Goal: Task Accomplishment & Management: Manage account settings

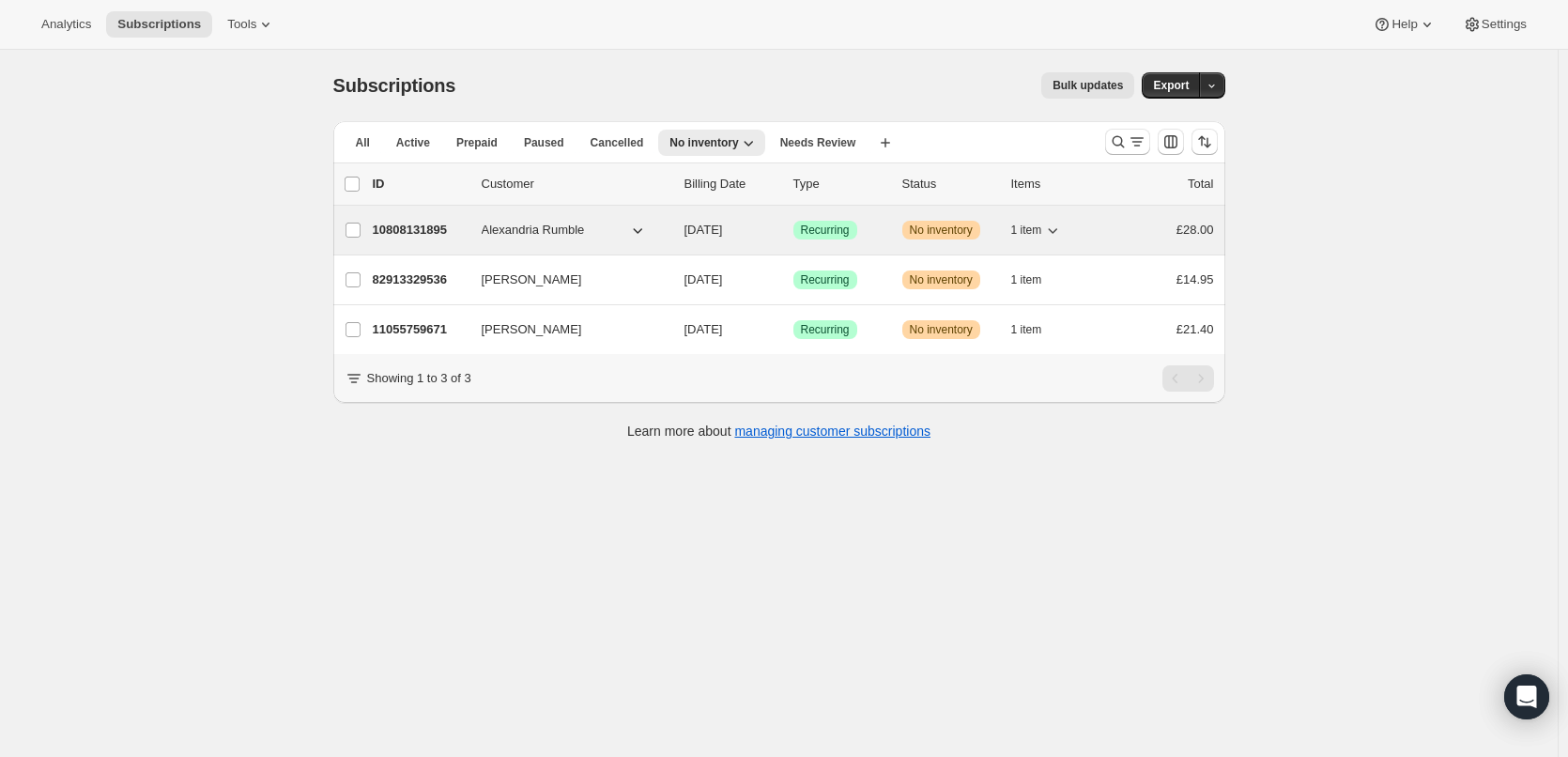
click at [423, 233] on p "10808131895" at bounding box center [419, 230] width 94 height 19
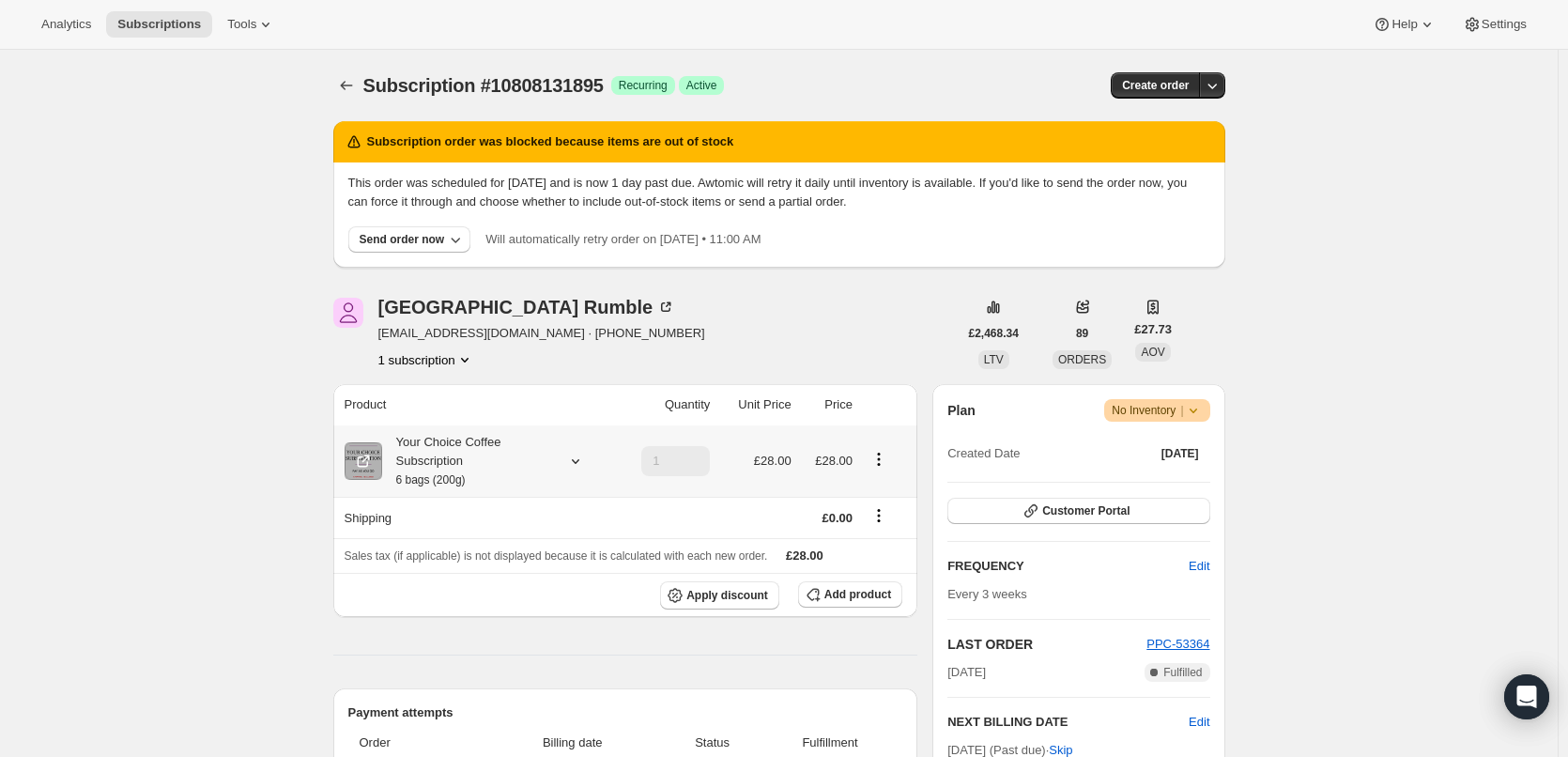
click at [442, 445] on div "Your Choice Coffee Subscription 6 bags (200g)" at bounding box center [467, 461] width 169 height 57
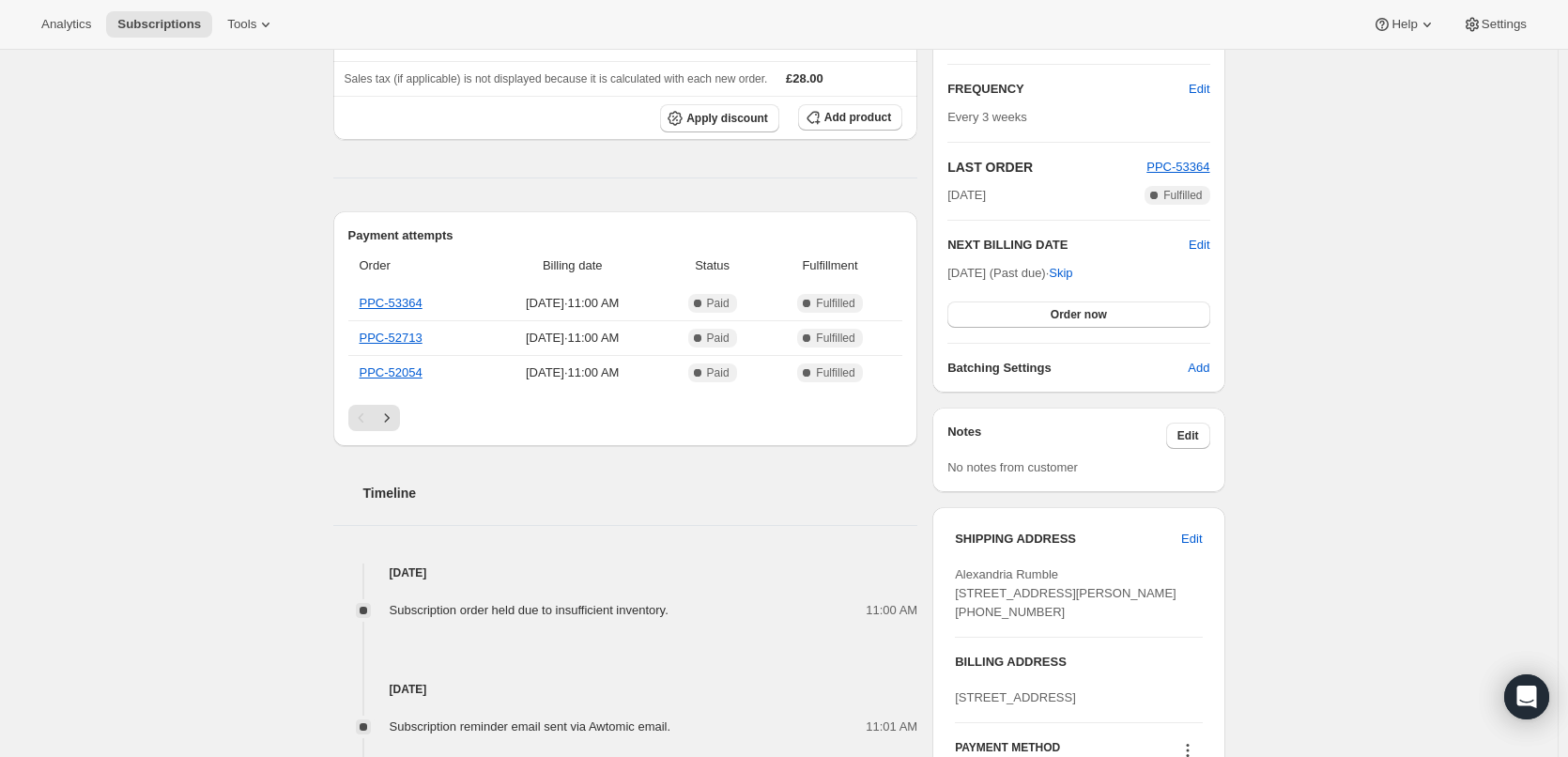
scroll to position [564, 0]
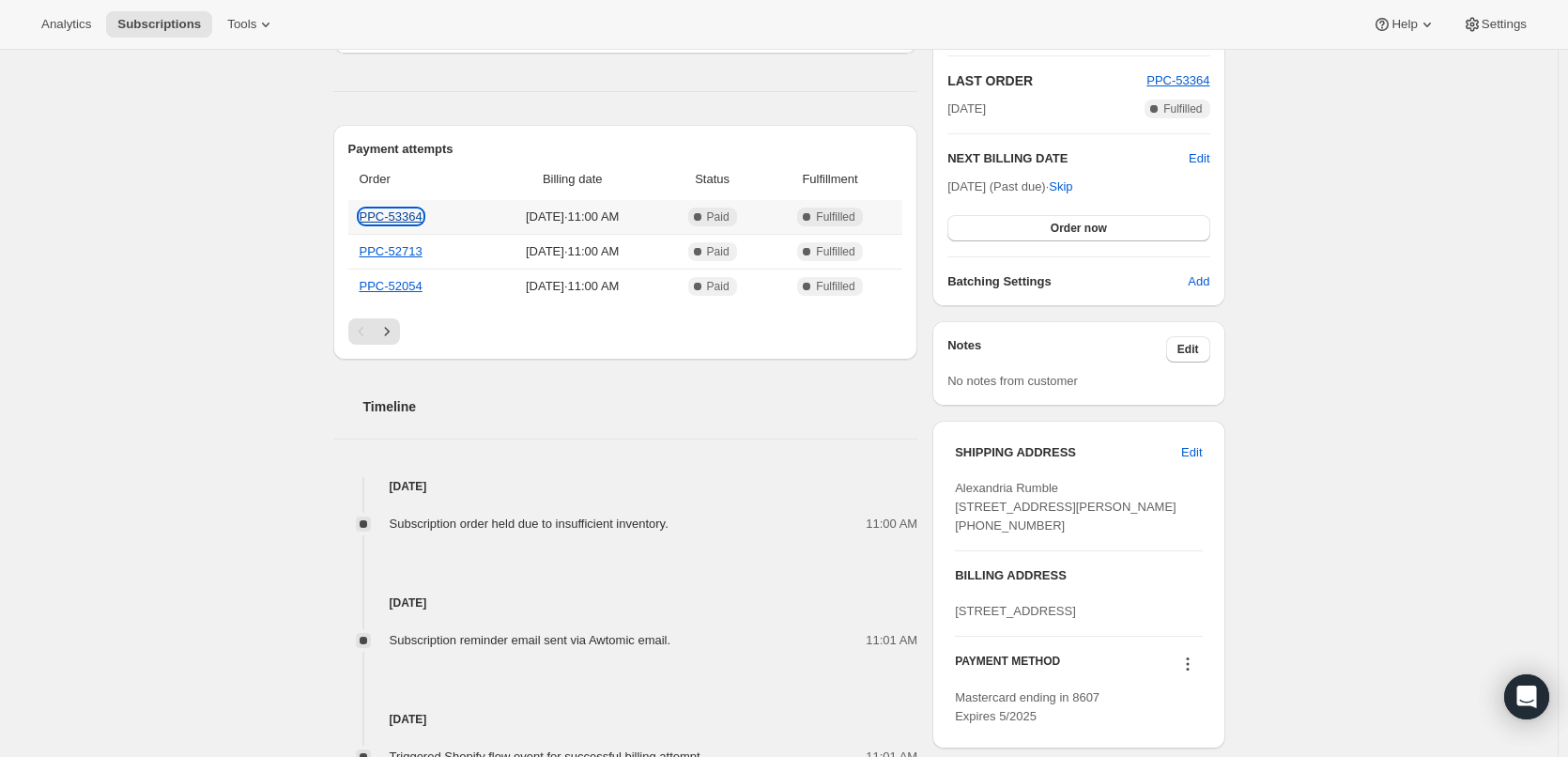
click at [398, 215] on link "PPC-53364" at bounding box center [390, 216] width 63 height 14
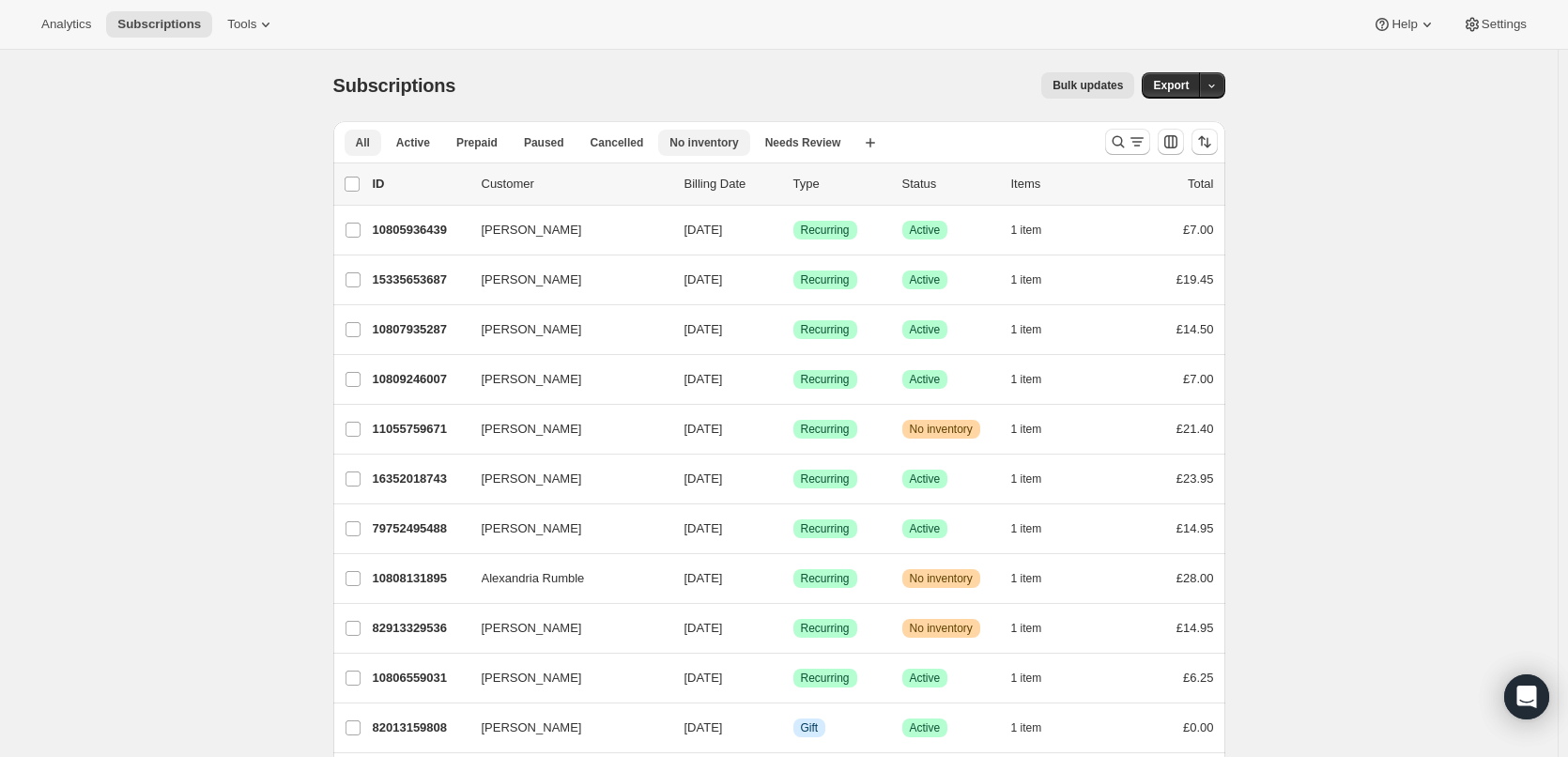
click at [717, 141] on span "No inventory" at bounding box center [703, 142] width 69 height 15
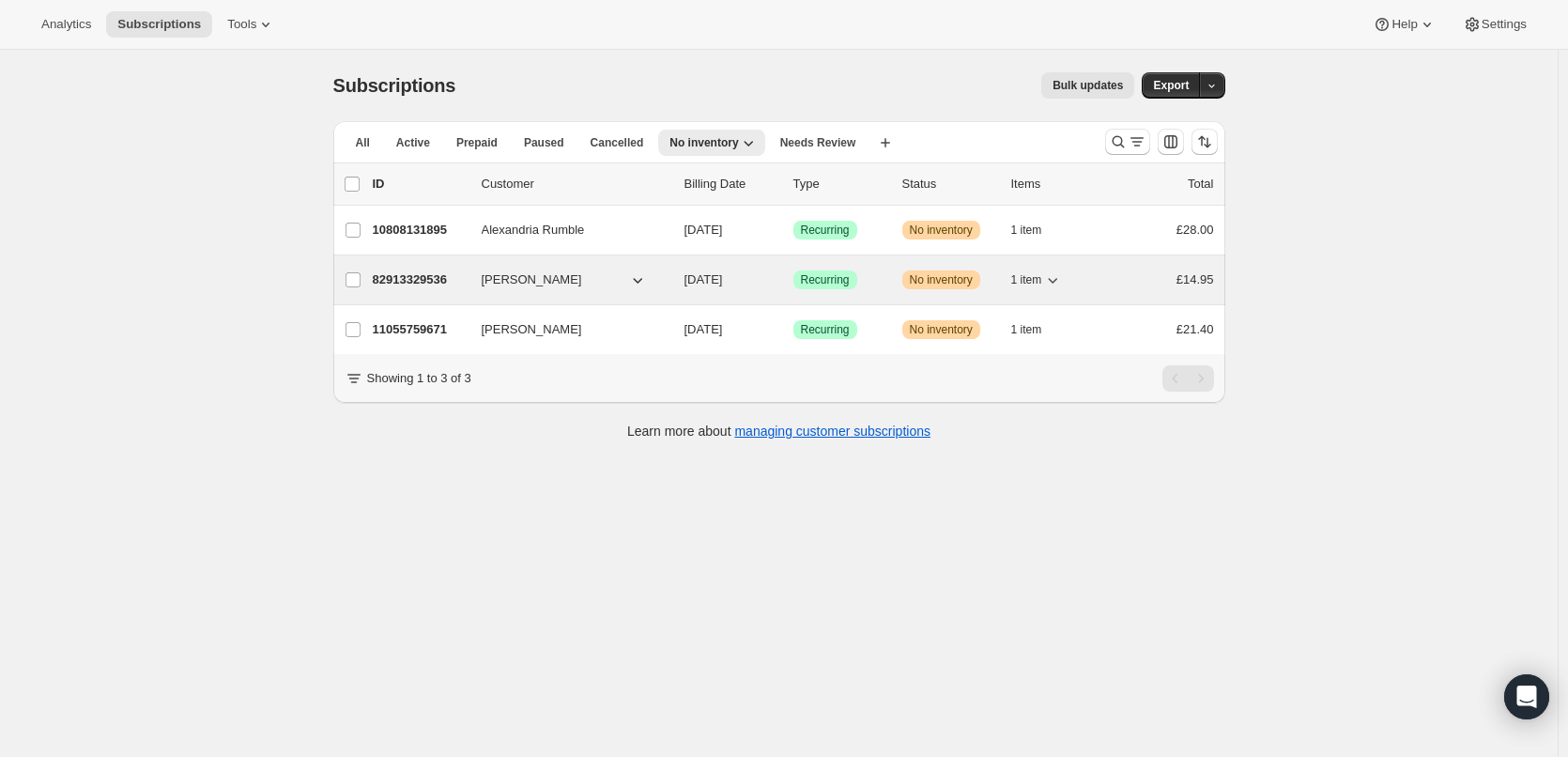
click at [405, 281] on p "82913329536" at bounding box center [419, 280] width 94 height 19
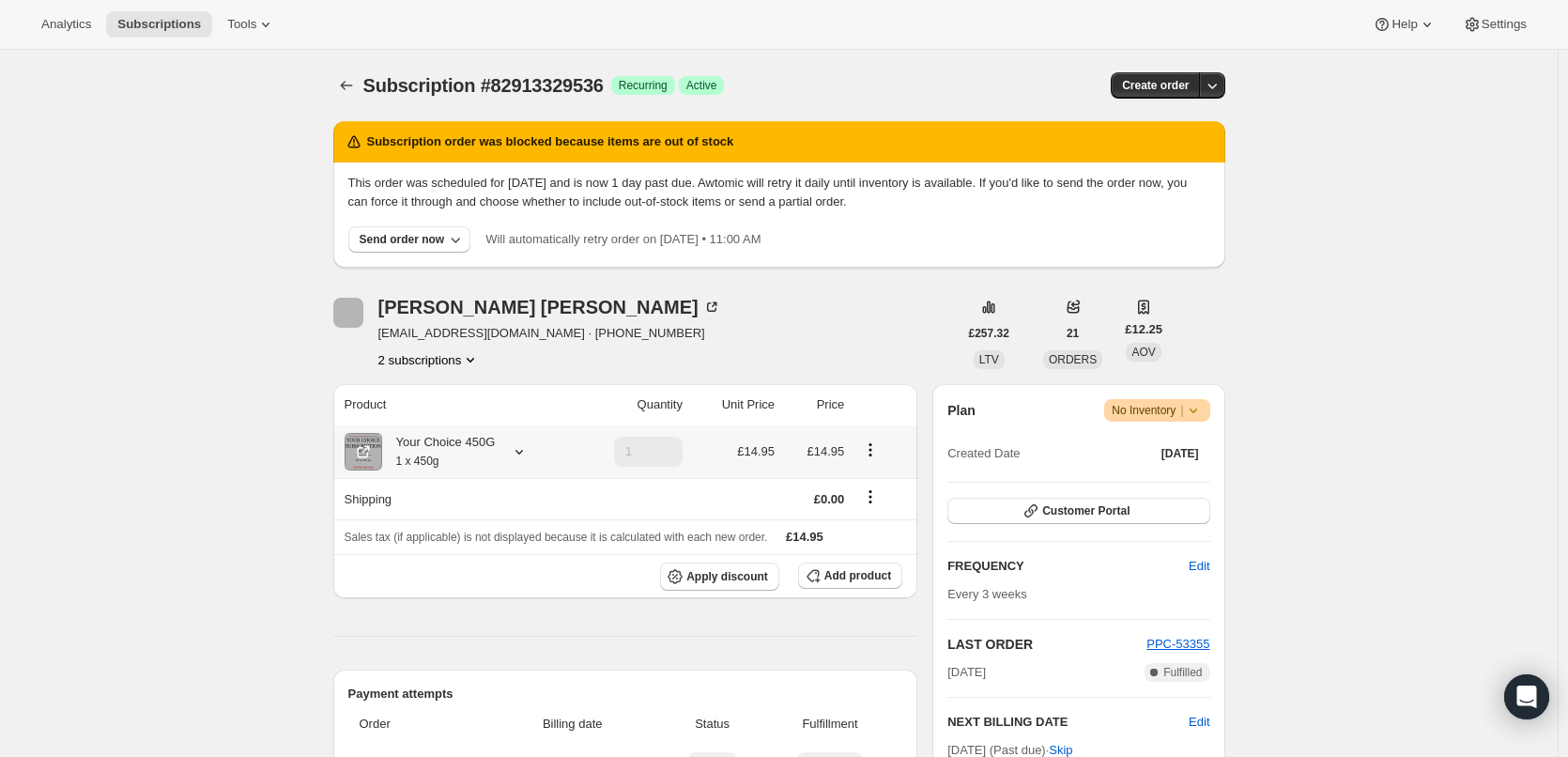
click at [414, 463] on small "1 x 450g" at bounding box center [417, 461] width 43 height 13
click at [342, 90] on icon "Subscriptions" at bounding box center [346, 85] width 19 height 19
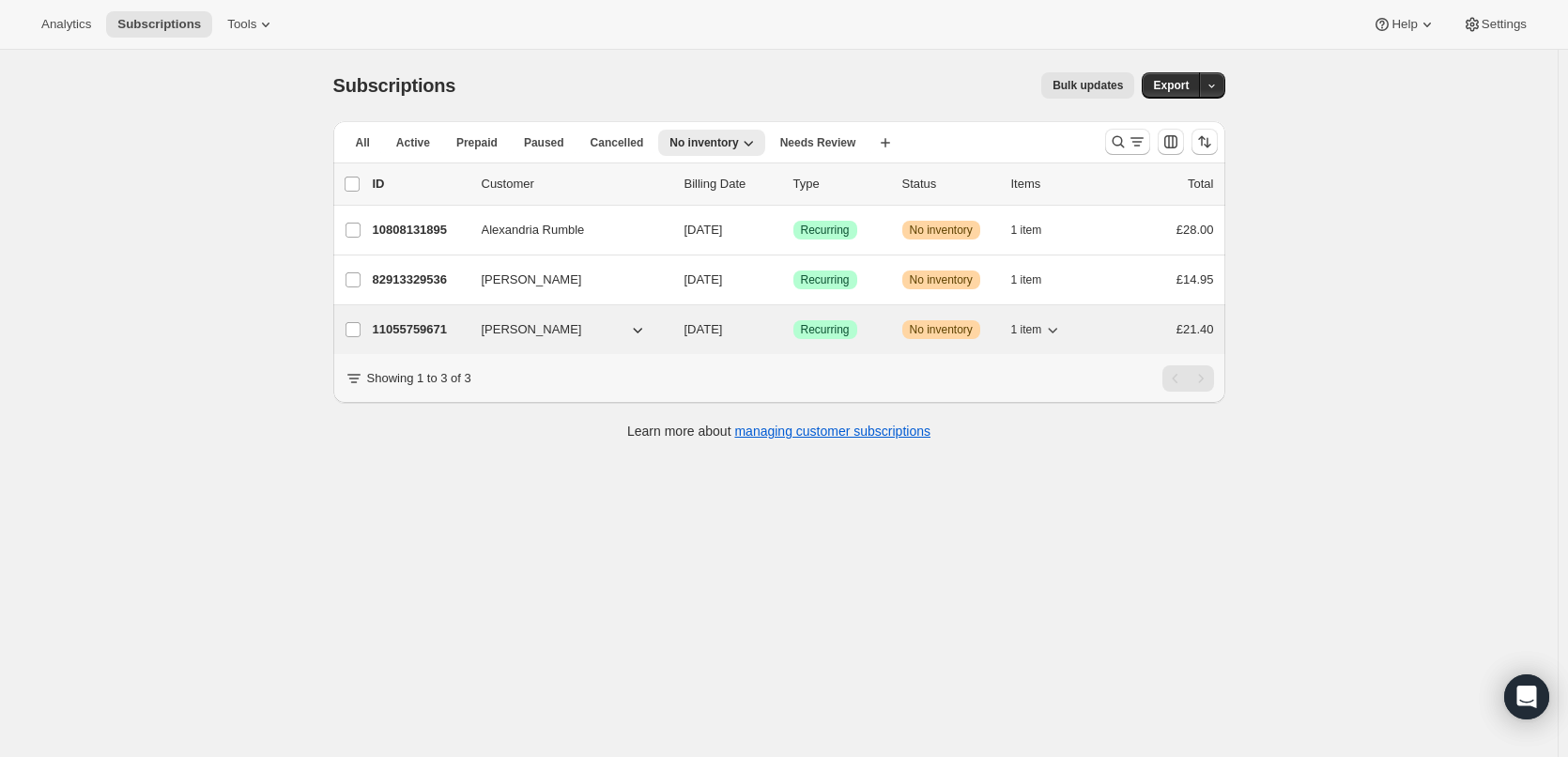
click at [442, 322] on p "11055759671" at bounding box center [419, 330] width 94 height 19
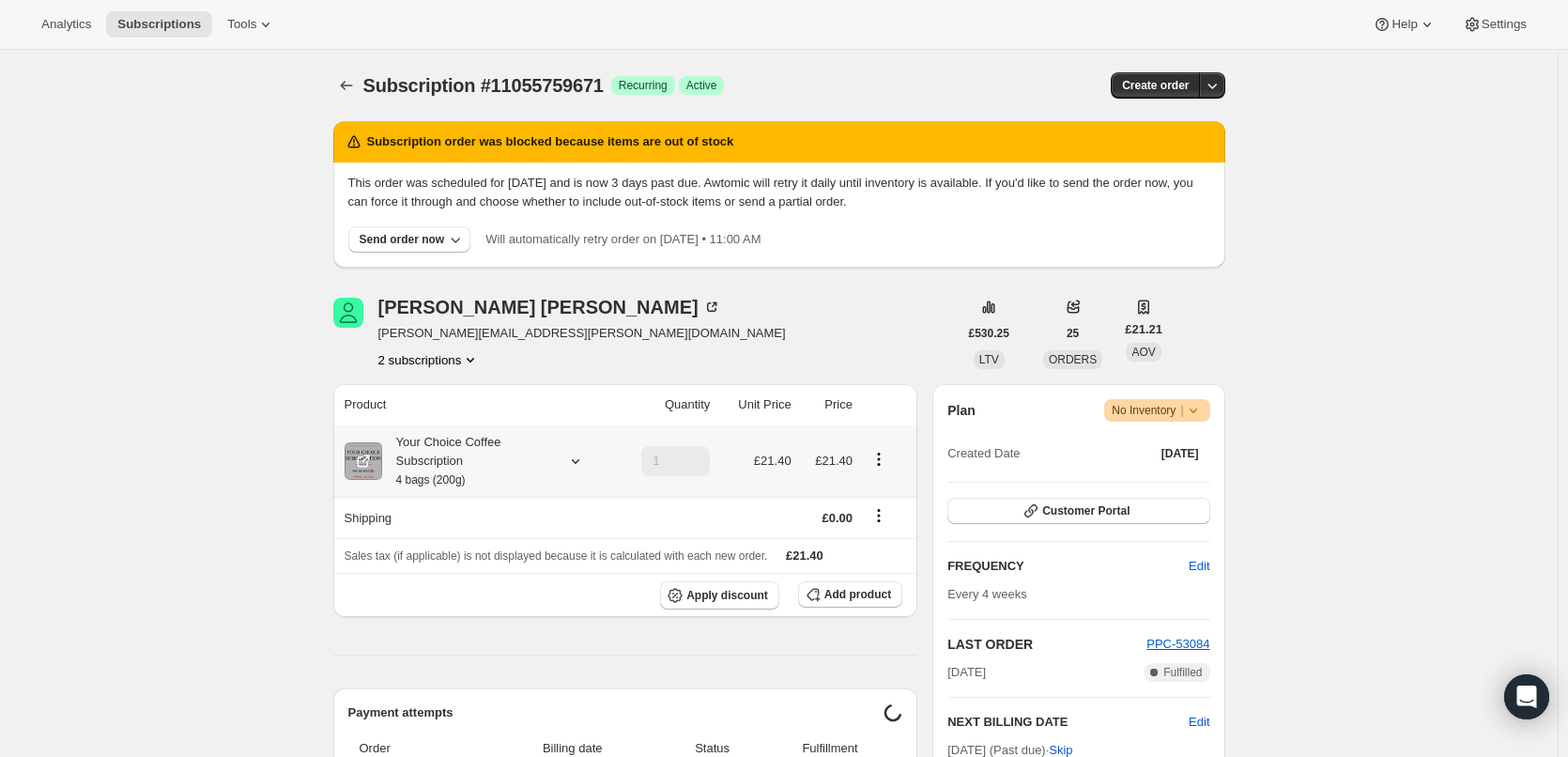
click at [427, 462] on div "Your Choice Coffee Subscription 4 bags (200g)" at bounding box center [467, 461] width 169 height 57
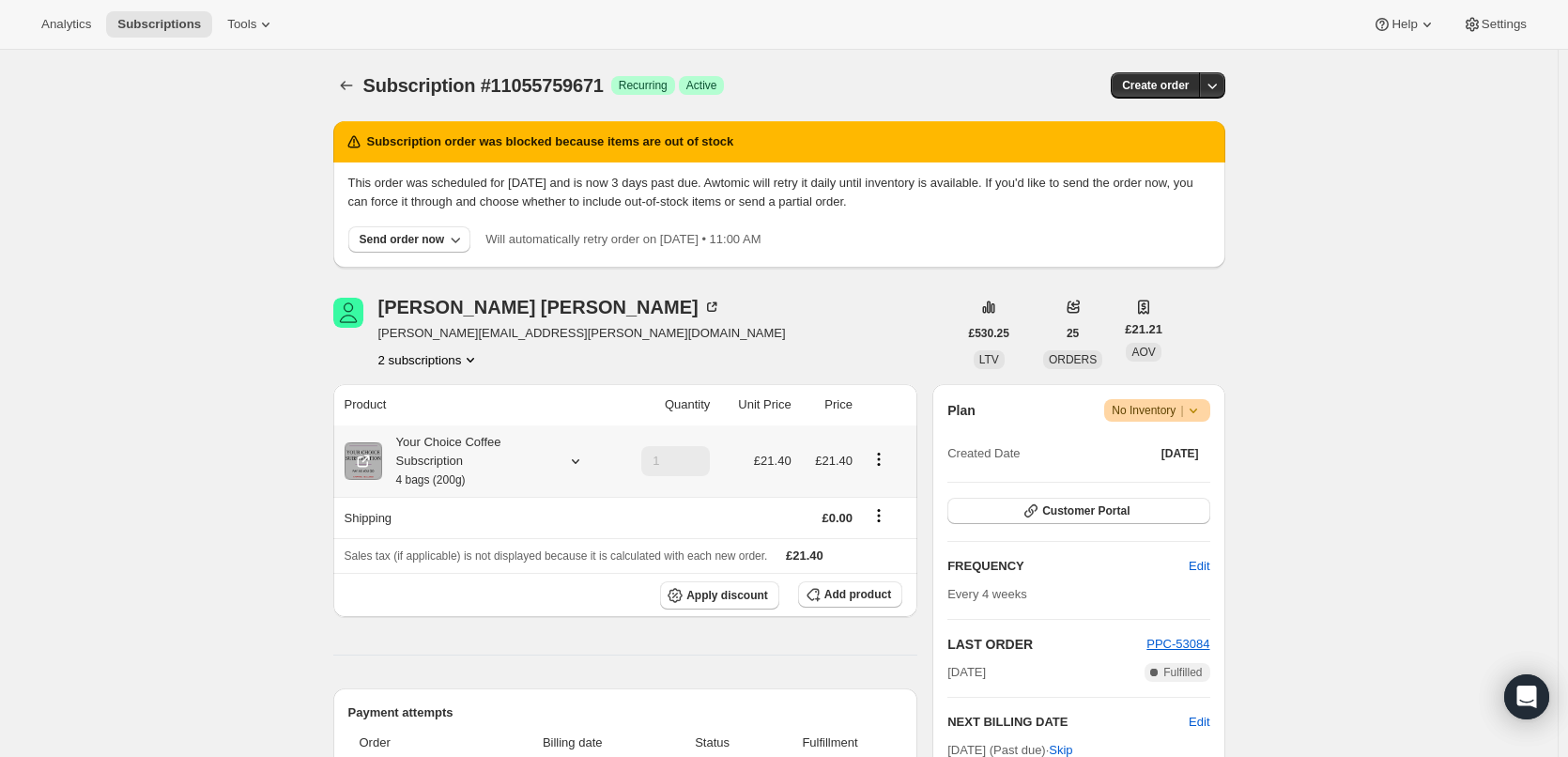
click at [470, 457] on div "Your Choice Coffee Subscription 4 bags (200g)" at bounding box center [467, 461] width 169 height 57
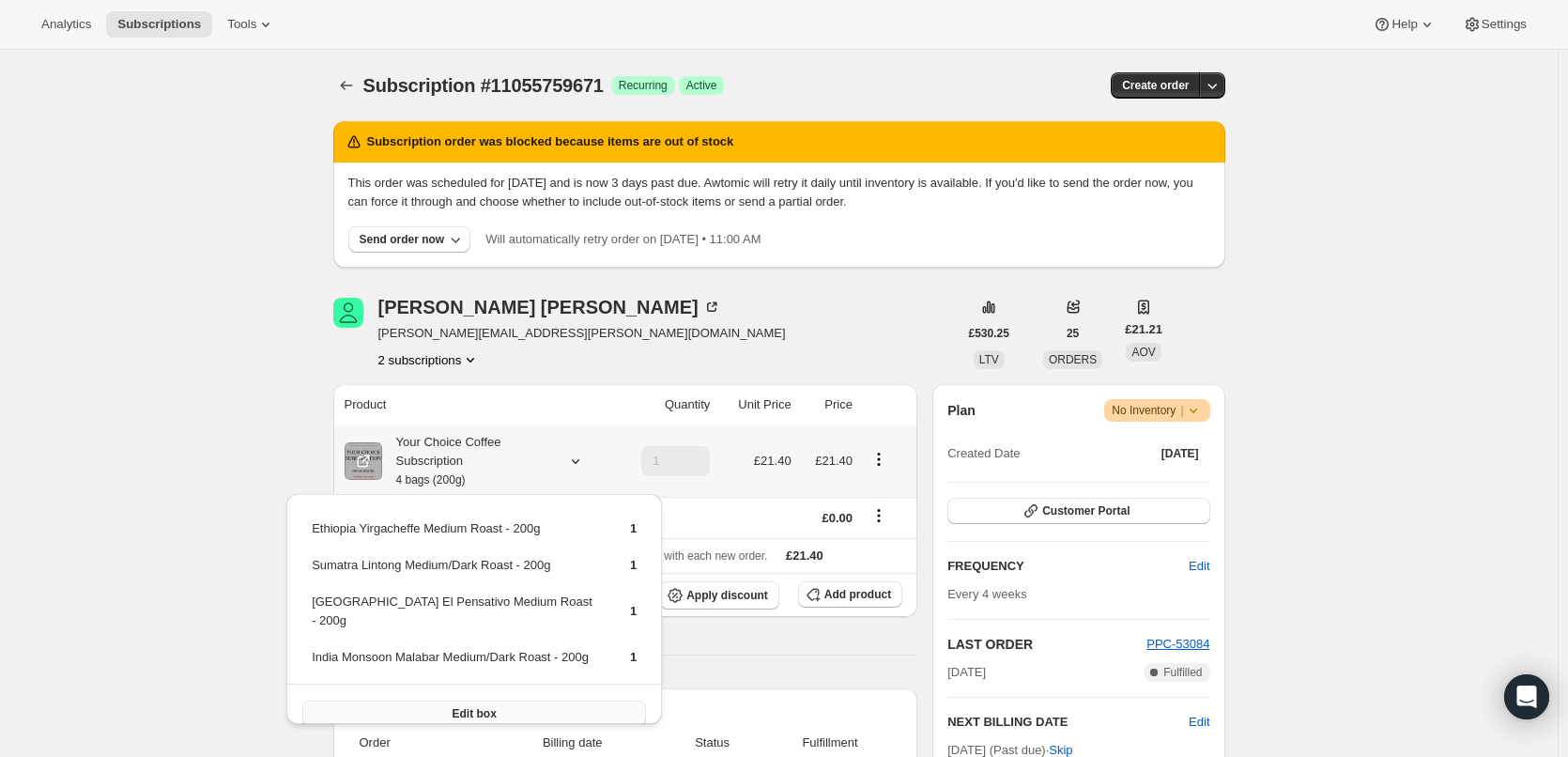
click at [433, 701] on button "Edit box" at bounding box center [474, 714] width 343 height 26
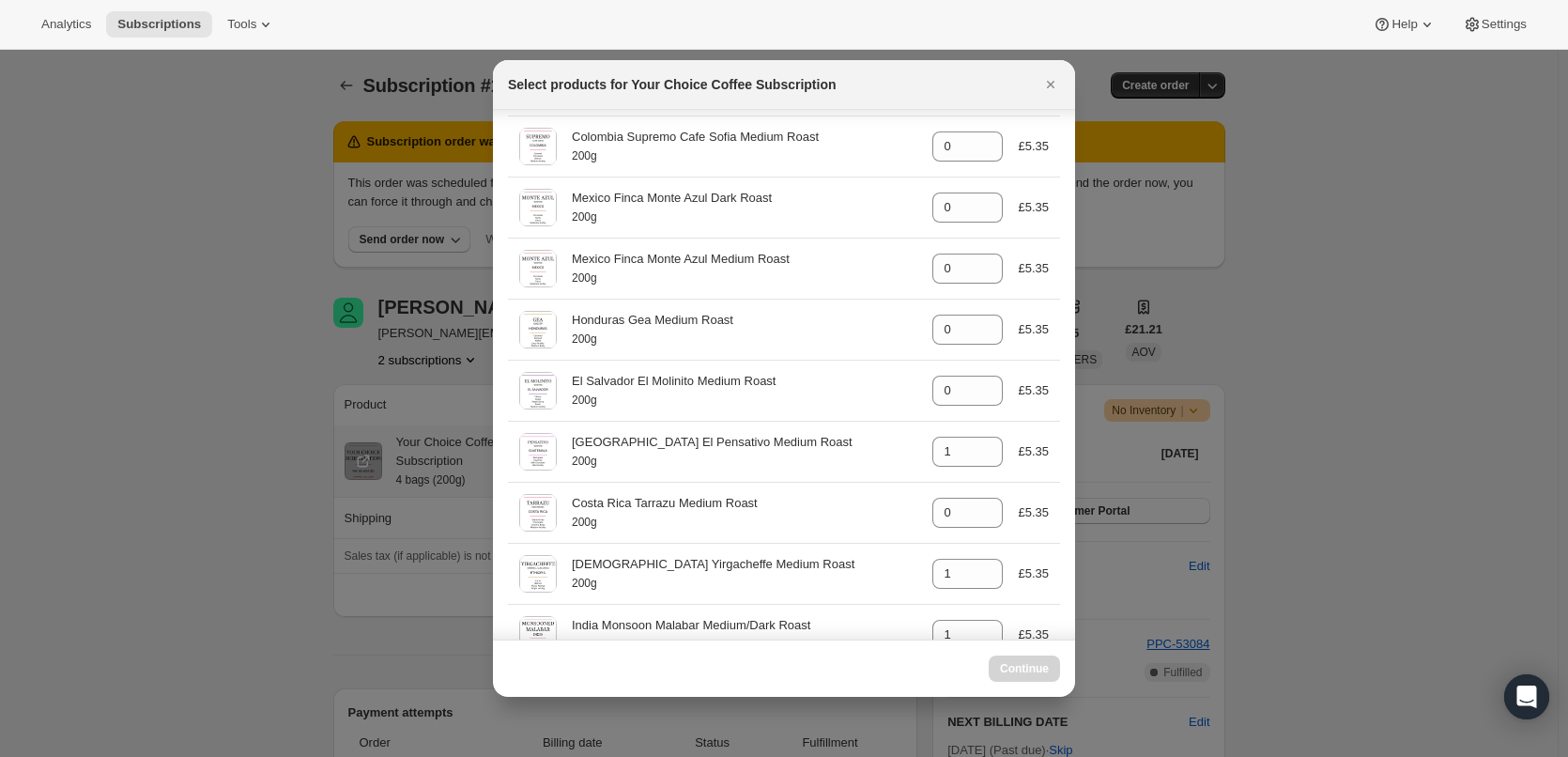
scroll to position [564, 0]
select select "gid://shopify/ProductVariant/45820001583415"
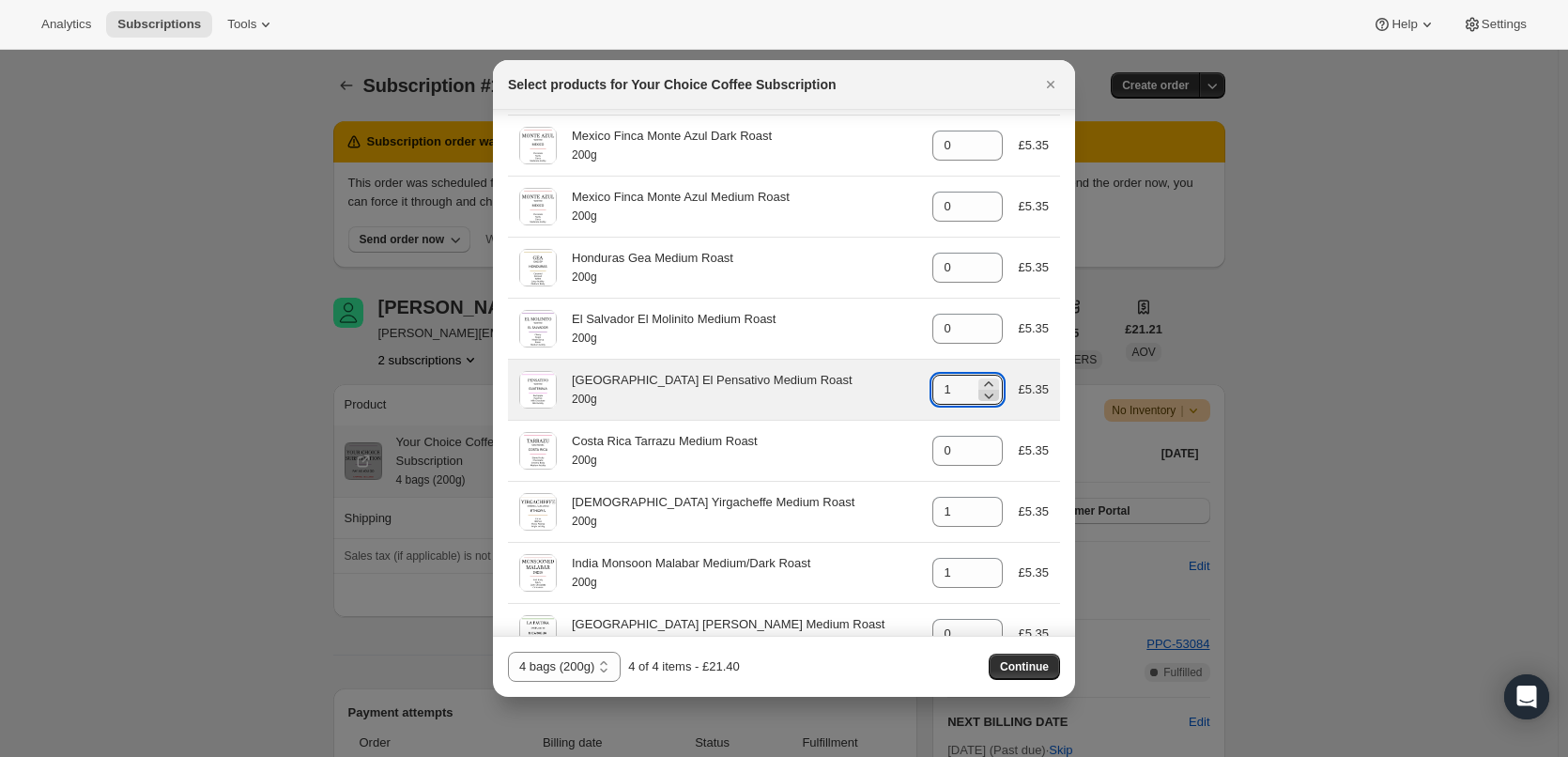
click at [984, 394] on icon ":rhr:" at bounding box center [989, 395] width 19 height 19
type input "0"
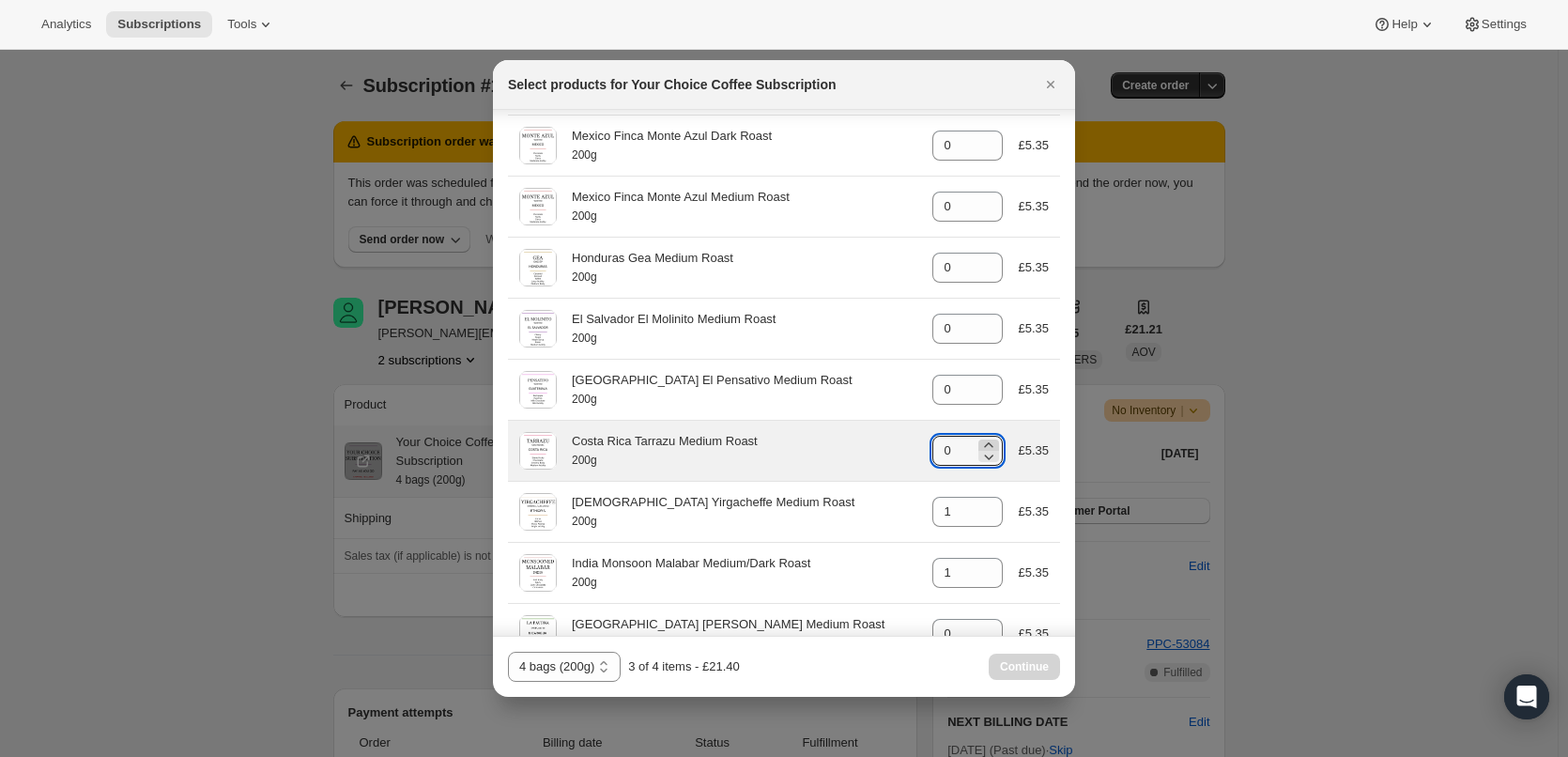
click at [985, 445] on icon ":rhr:" at bounding box center [989, 444] width 8 height 5
type input "1"
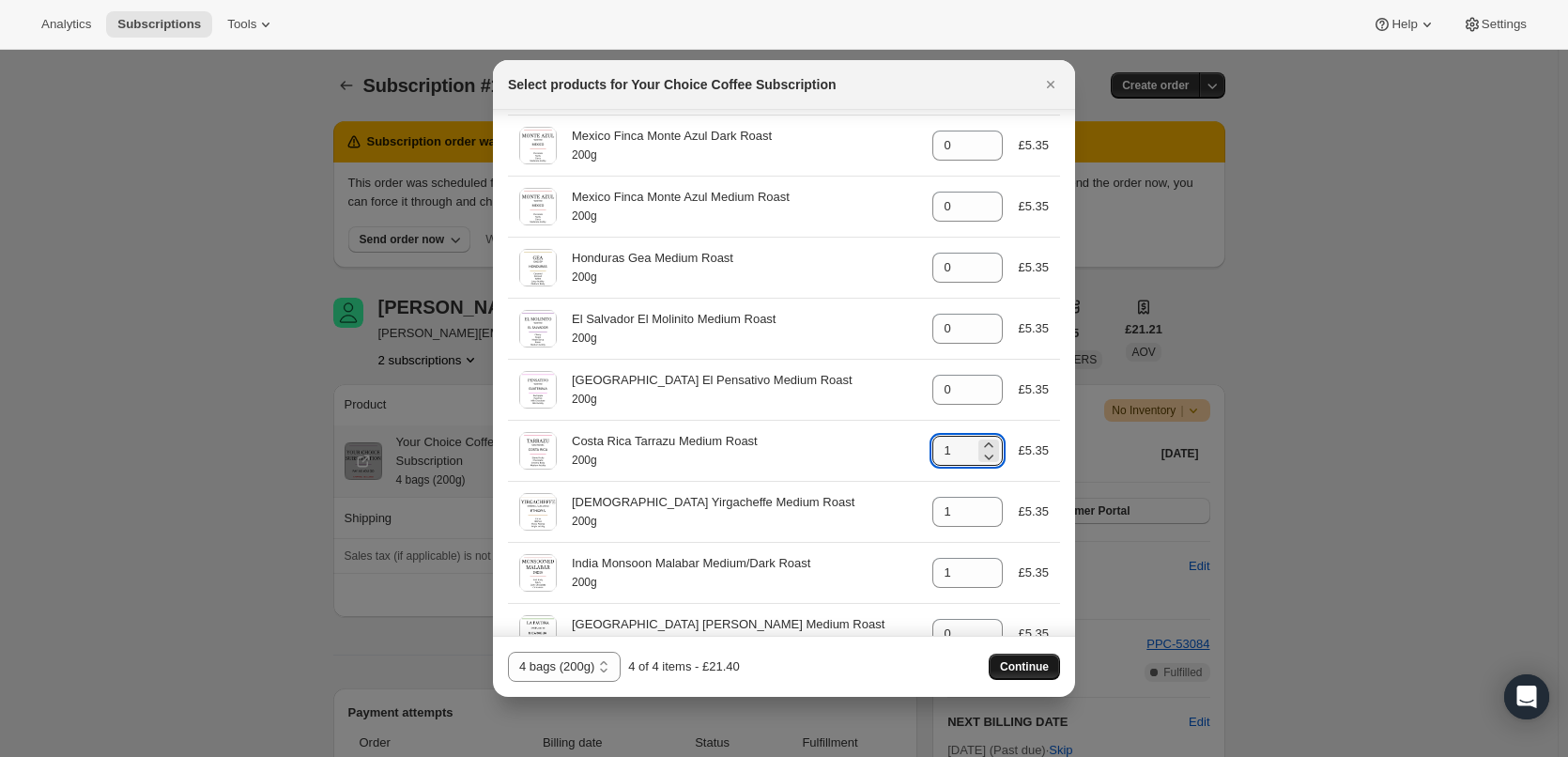
click at [1021, 665] on span "Continue" at bounding box center [1023, 666] width 49 height 15
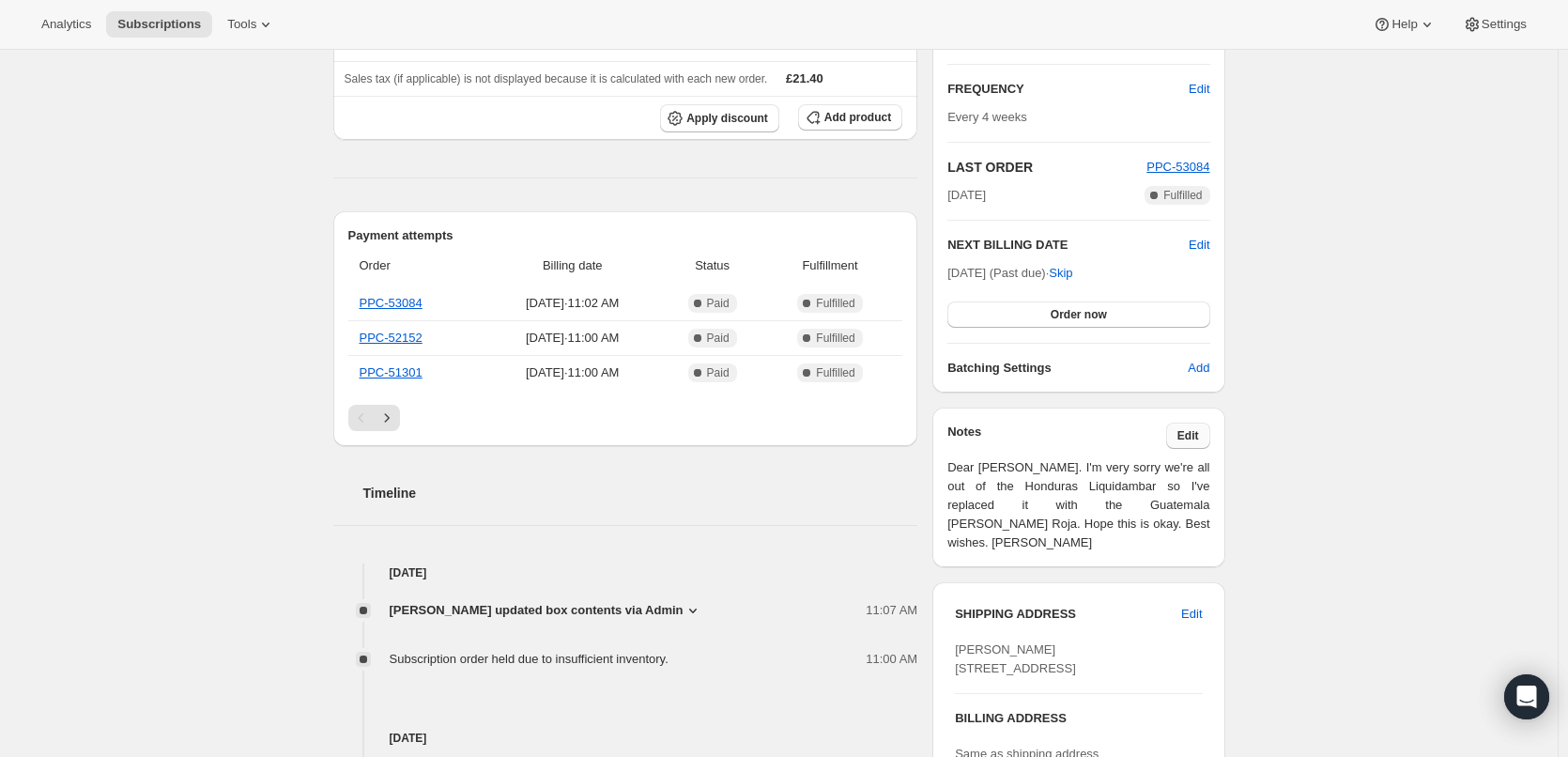
click at [1185, 435] on span "Edit" at bounding box center [1189, 435] width 22 height 15
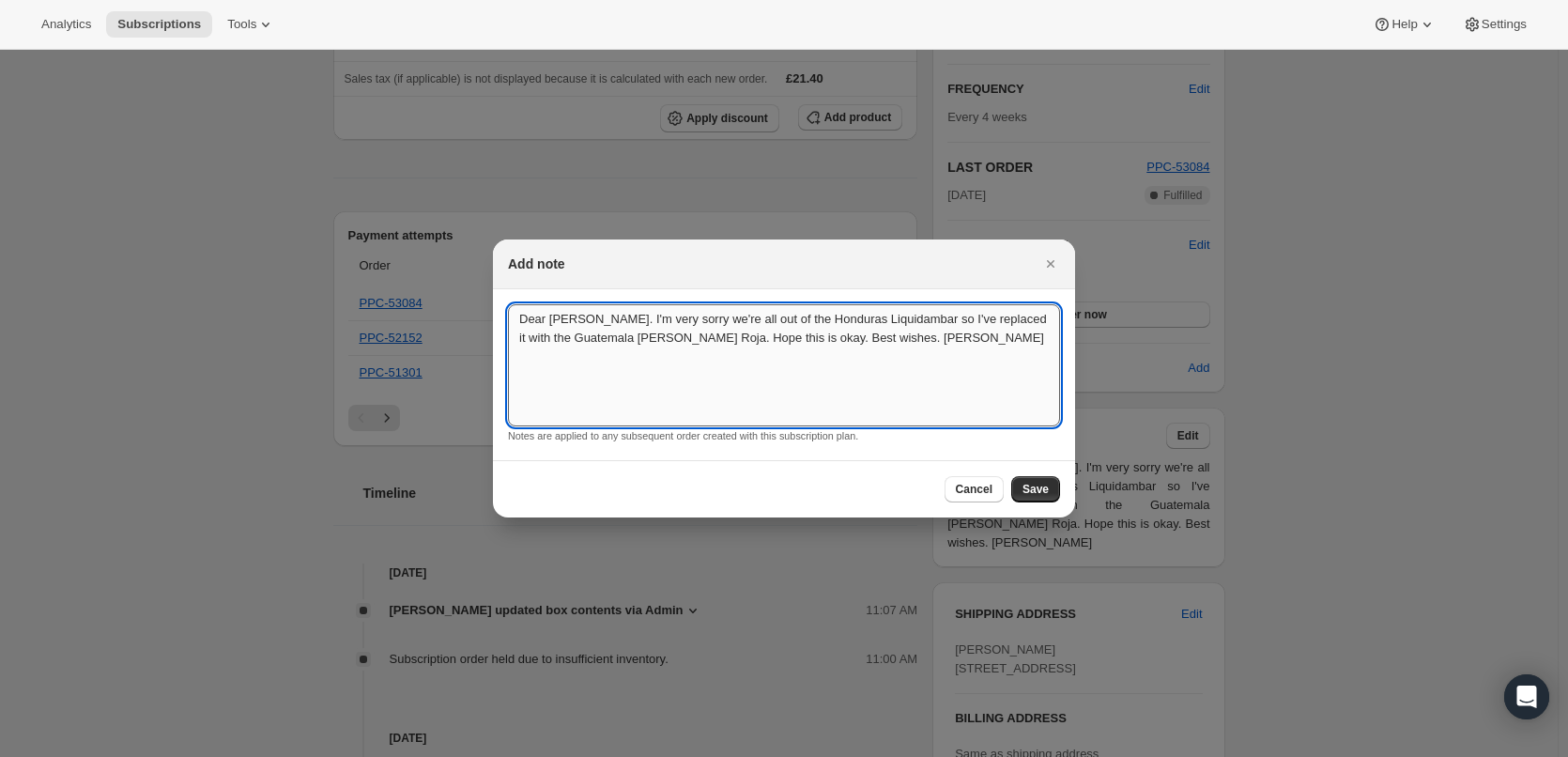
drag, startPoint x: 849, startPoint y: 338, endPoint x: 508, endPoint y: 323, distance: 341.3
click at [508, 323] on textarea "Dear [PERSON_NAME]. I'm very sorry we're all out of the Honduras Liquidambar so…" at bounding box center [784, 366] width 553 height 123
type textarea "Hi [PERSON_NAME]. I'm sorry we're currently out of the Guatemala so I've replac…"
click at [1025, 488] on span "Save" at bounding box center [1035, 489] width 26 height 15
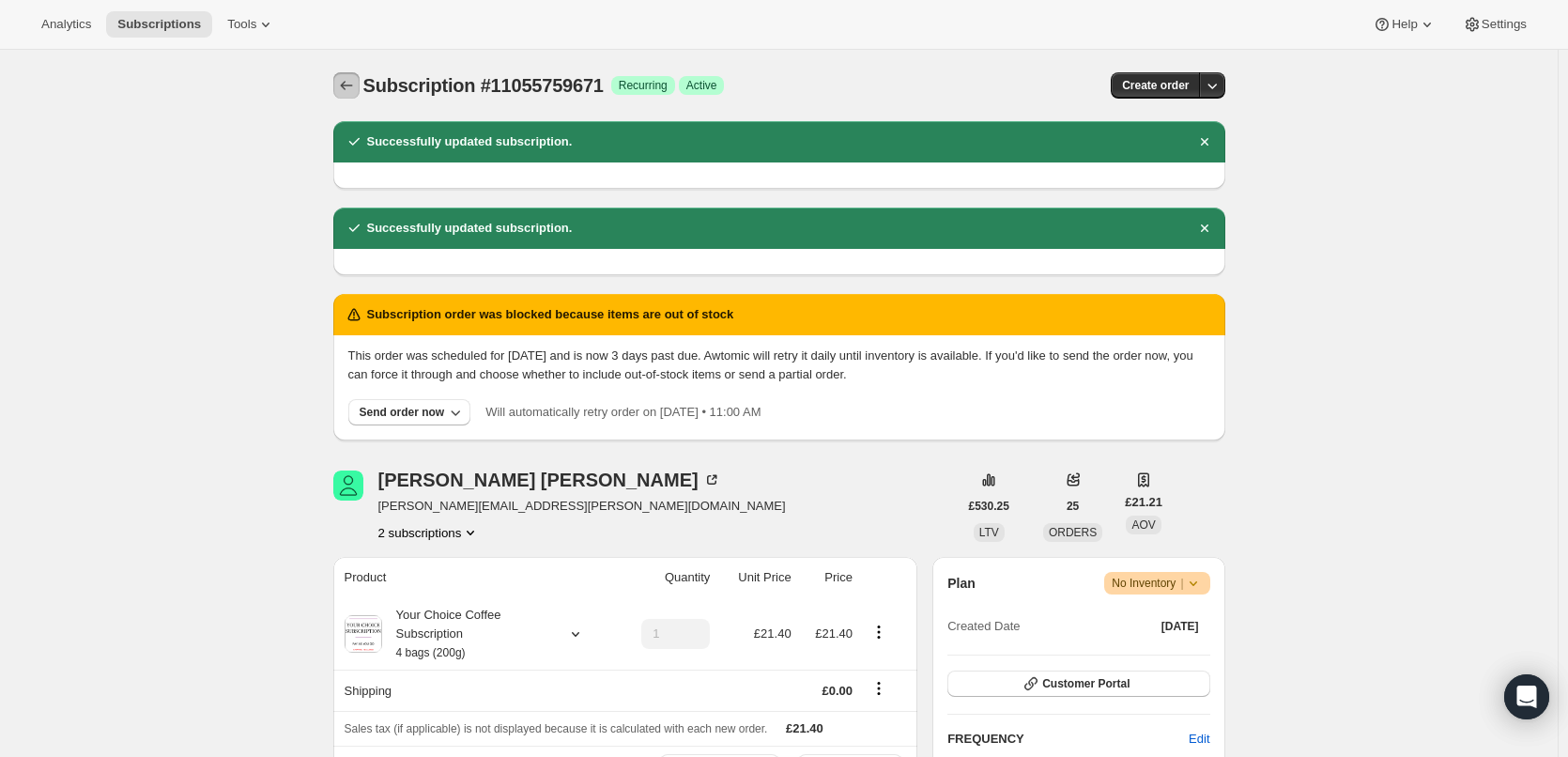
click at [354, 91] on icon "Subscriptions" at bounding box center [346, 85] width 19 height 19
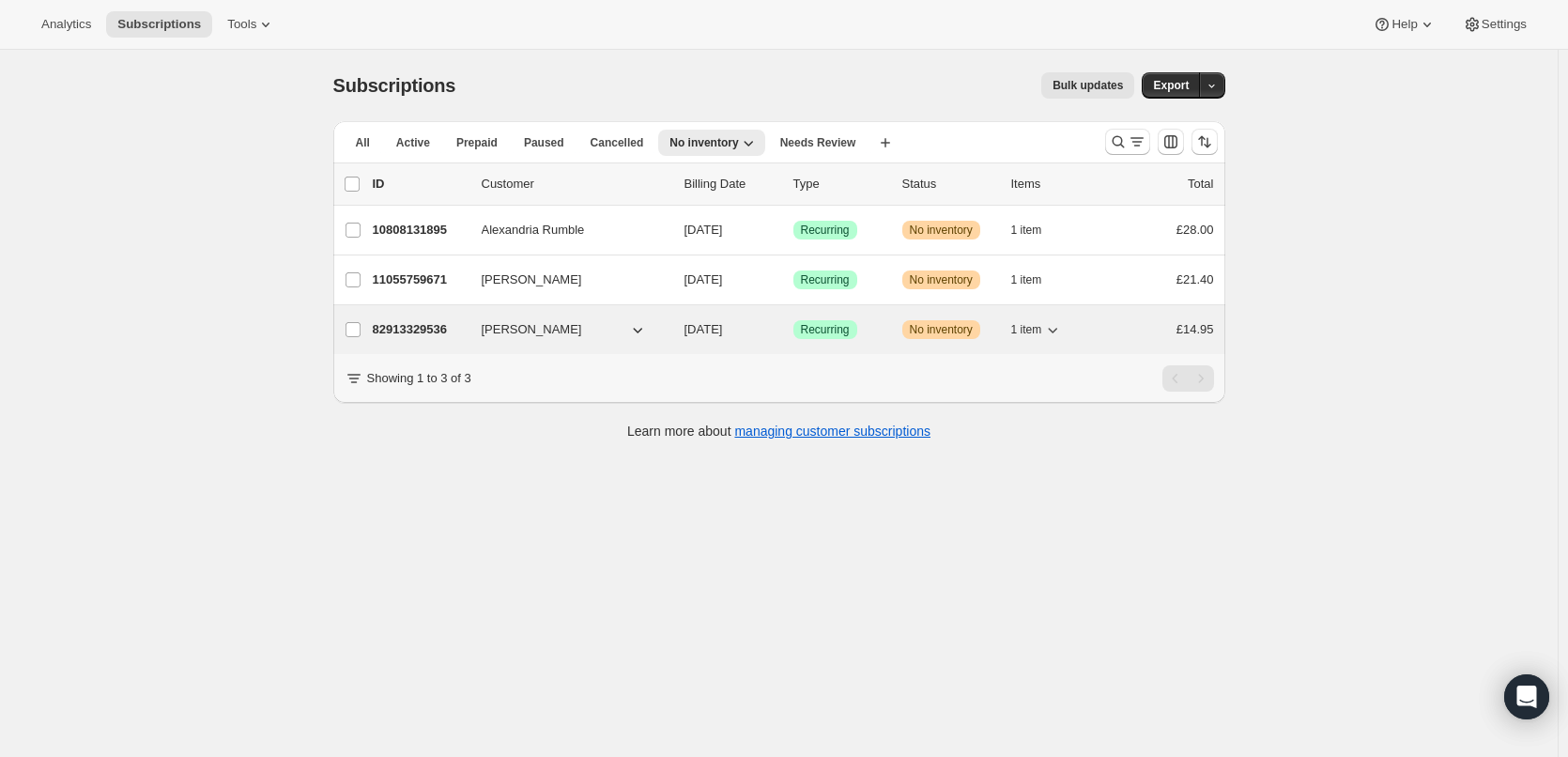
click at [416, 323] on p "82913329536" at bounding box center [419, 330] width 94 height 19
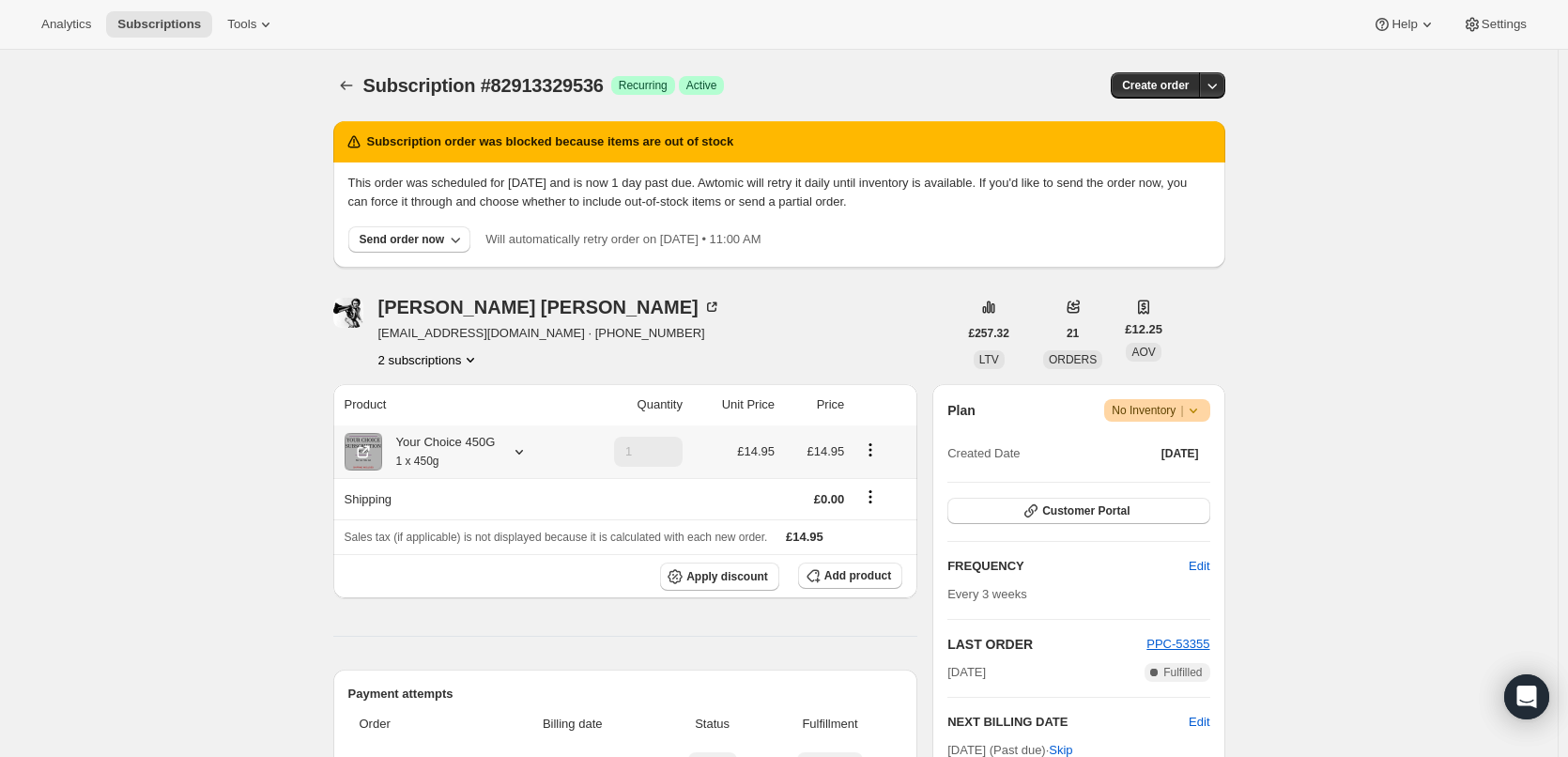
click at [425, 460] on small "1 x 450g" at bounding box center [417, 461] width 43 height 13
